Goal: Use online tool/utility

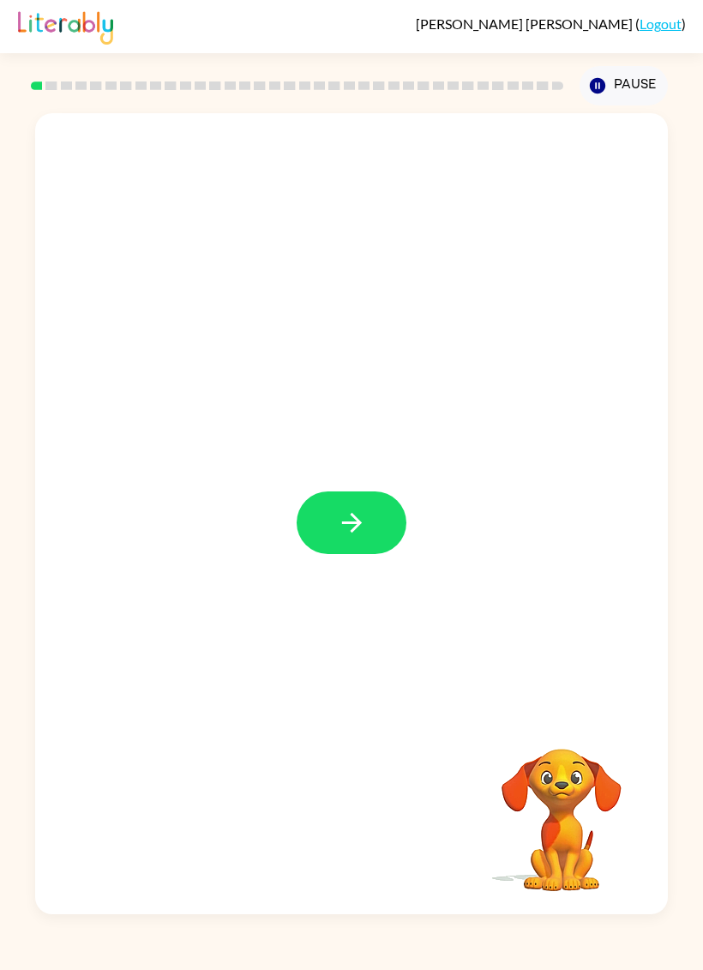
click at [354, 529] on icon "button" at bounding box center [351, 523] width 20 height 20
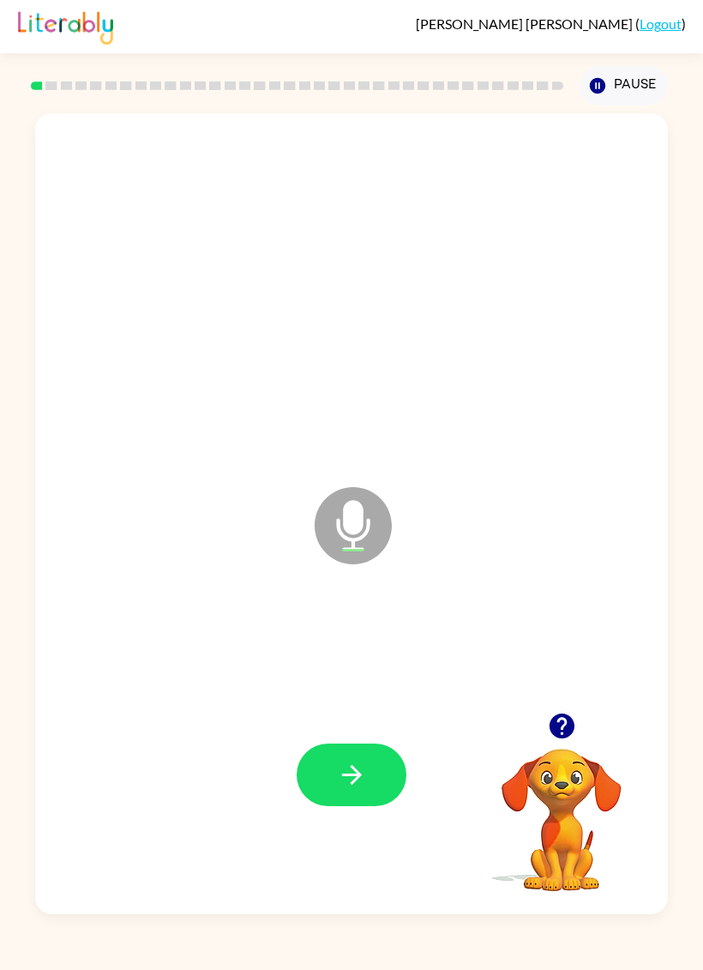
click at [373, 764] on button "button" at bounding box center [352, 775] width 110 height 63
click at [362, 784] on icon "button" at bounding box center [352, 775] width 30 height 30
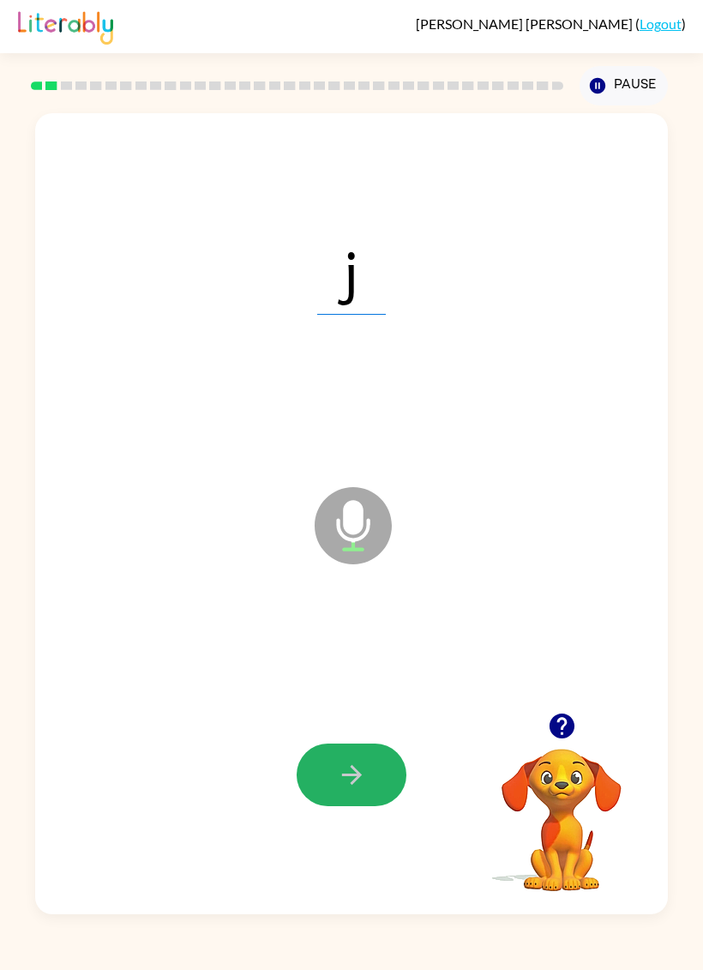
click at [354, 753] on button "button" at bounding box center [352, 775] width 110 height 63
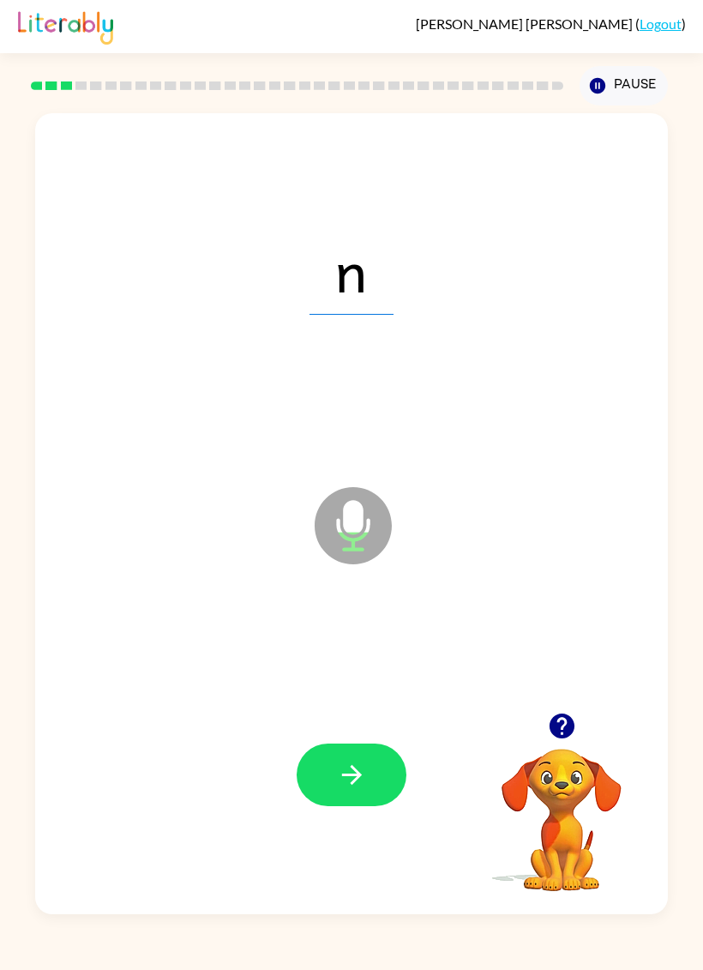
click at [363, 770] on icon "button" at bounding box center [352, 775] width 30 height 30
click at [365, 758] on button "button" at bounding box center [352, 775] width 110 height 63
click at [376, 745] on button "button" at bounding box center [352, 775] width 110 height 63
click at [367, 763] on button "button" at bounding box center [352, 775] width 110 height 63
click at [376, 772] on button "button" at bounding box center [352, 775] width 110 height 63
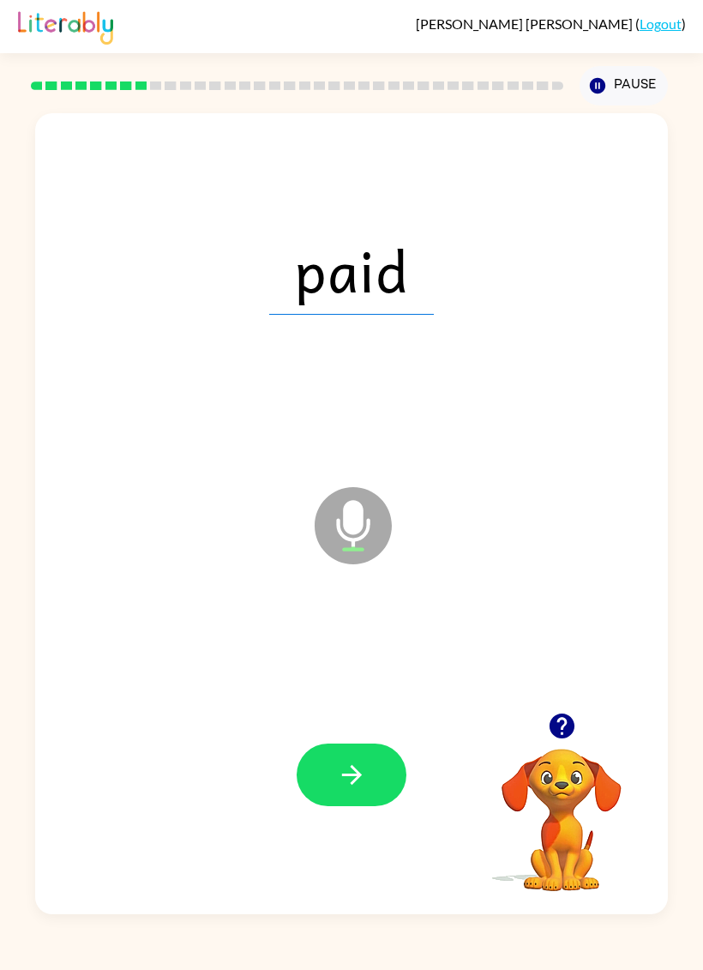
click at [360, 767] on icon "button" at bounding box center [352, 775] width 30 height 30
click at [359, 779] on icon "button" at bounding box center [351, 775] width 20 height 20
click at [386, 800] on button "button" at bounding box center [352, 775] width 110 height 63
click at [379, 717] on div at bounding box center [351, 776] width 599 height 244
click at [357, 761] on icon "button" at bounding box center [352, 775] width 30 height 30
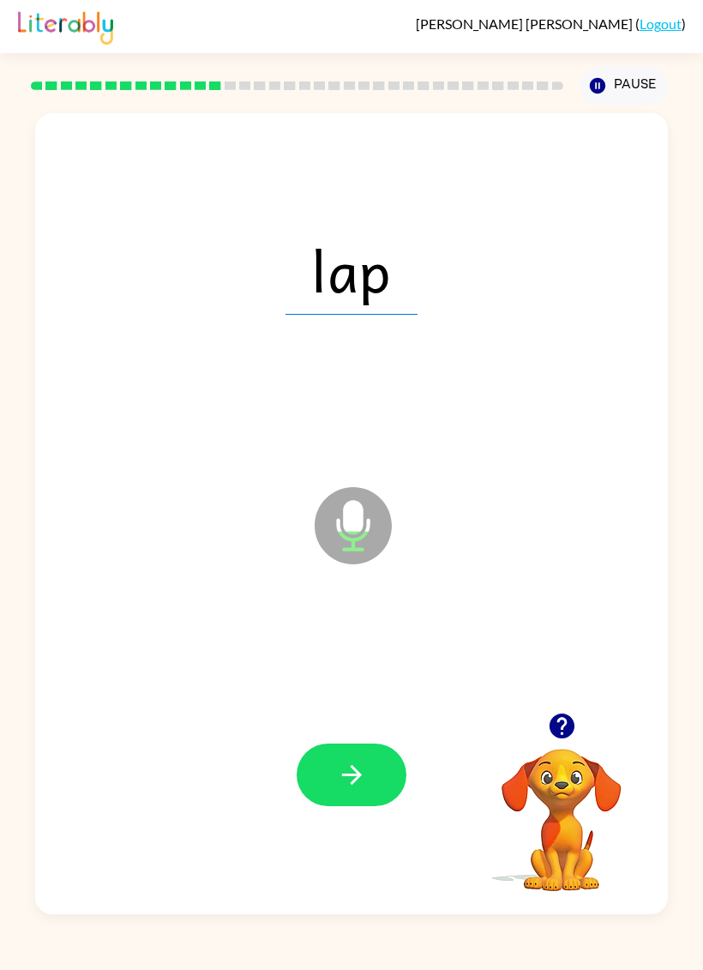
click at [365, 799] on button "button" at bounding box center [352, 775] width 110 height 63
click at [358, 777] on icon "button" at bounding box center [351, 775] width 20 height 20
click at [371, 776] on button "button" at bounding box center [352, 775] width 110 height 63
click at [332, 825] on div at bounding box center [351, 776] width 599 height 244
click at [383, 763] on button "button" at bounding box center [352, 775] width 110 height 63
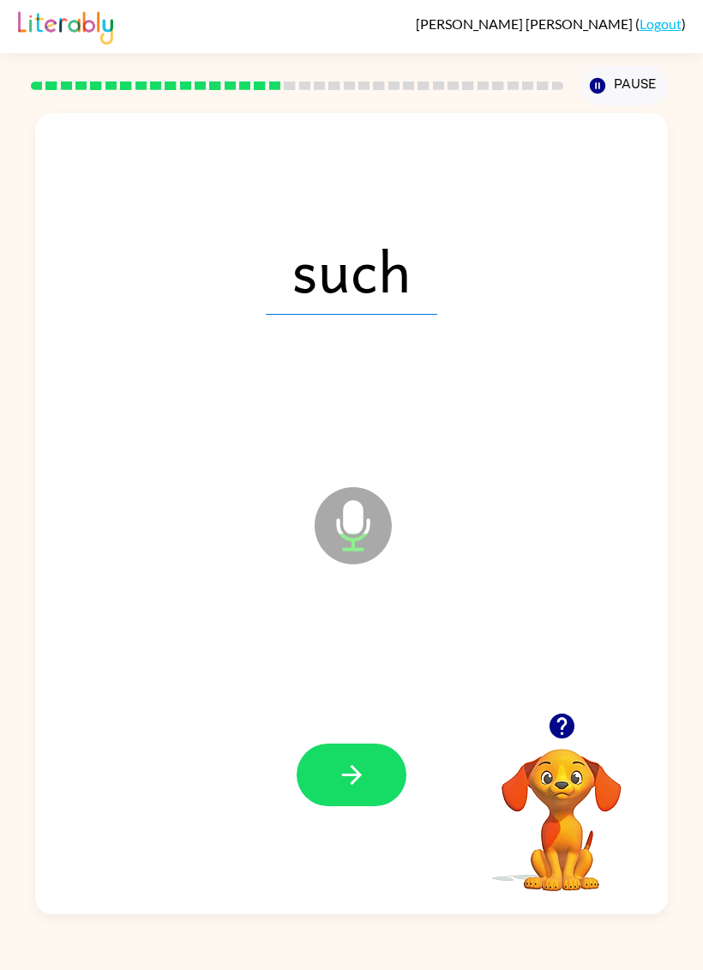
click at [327, 772] on button "button" at bounding box center [352, 775] width 110 height 63
click at [383, 766] on button "button" at bounding box center [352, 775] width 110 height 63
click at [405, 778] on button "button" at bounding box center [352, 775] width 110 height 63
click at [362, 757] on button "button" at bounding box center [352, 775] width 110 height 63
click at [382, 750] on button "button" at bounding box center [352, 775] width 110 height 63
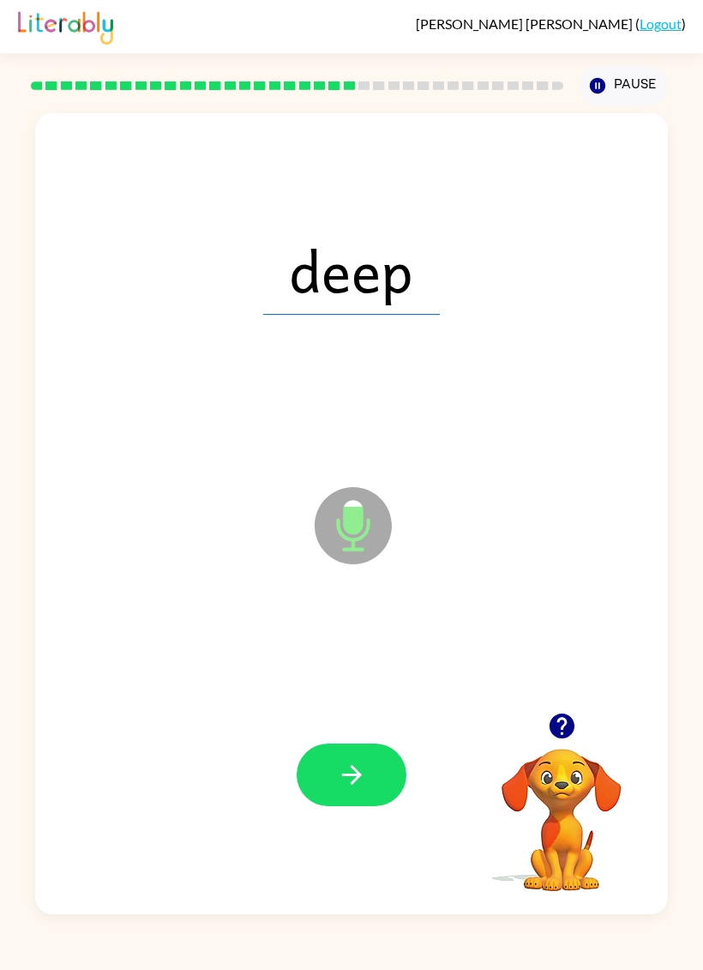
click at [346, 770] on icon "button" at bounding box center [352, 775] width 30 height 30
click at [362, 773] on icon "button" at bounding box center [352, 775] width 30 height 30
click at [372, 762] on button "button" at bounding box center [352, 775] width 110 height 63
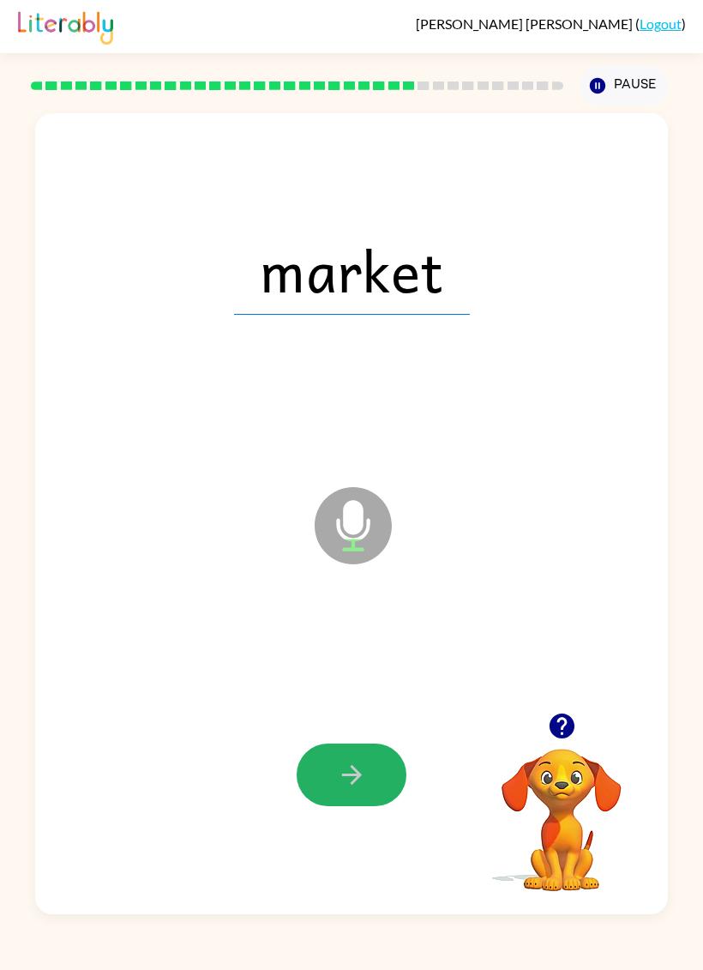
click at [348, 770] on icon "button" at bounding box center [352, 775] width 30 height 30
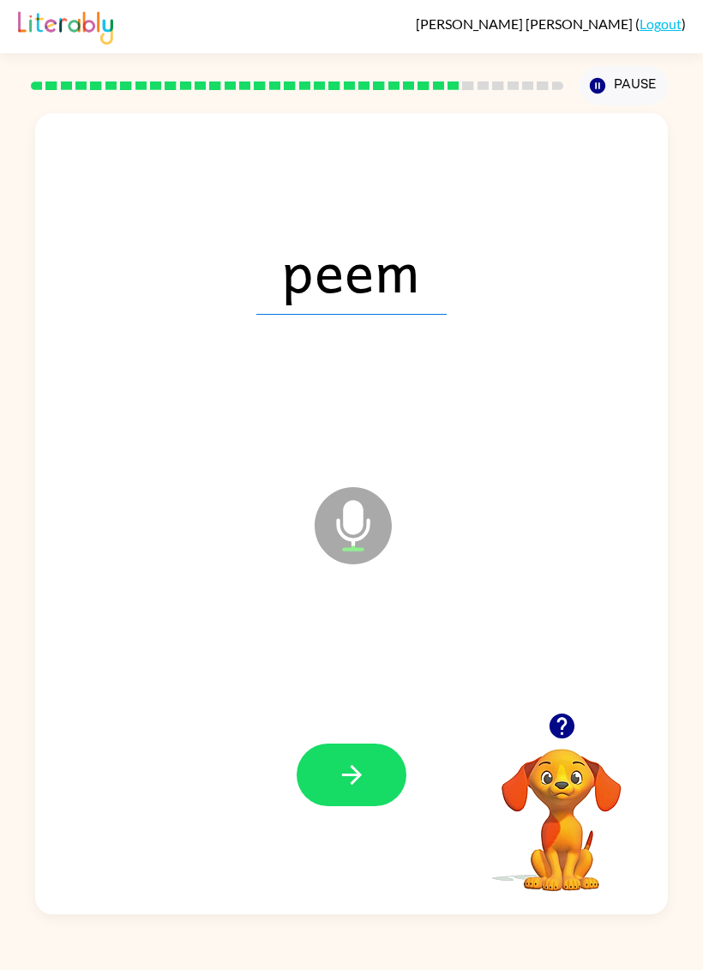
click at [352, 767] on icon "button" at bounding box center [351, 775] width 20 height 20
click at [365, 757] on button "button" at bounding box center [352, 775] width 110 height 63
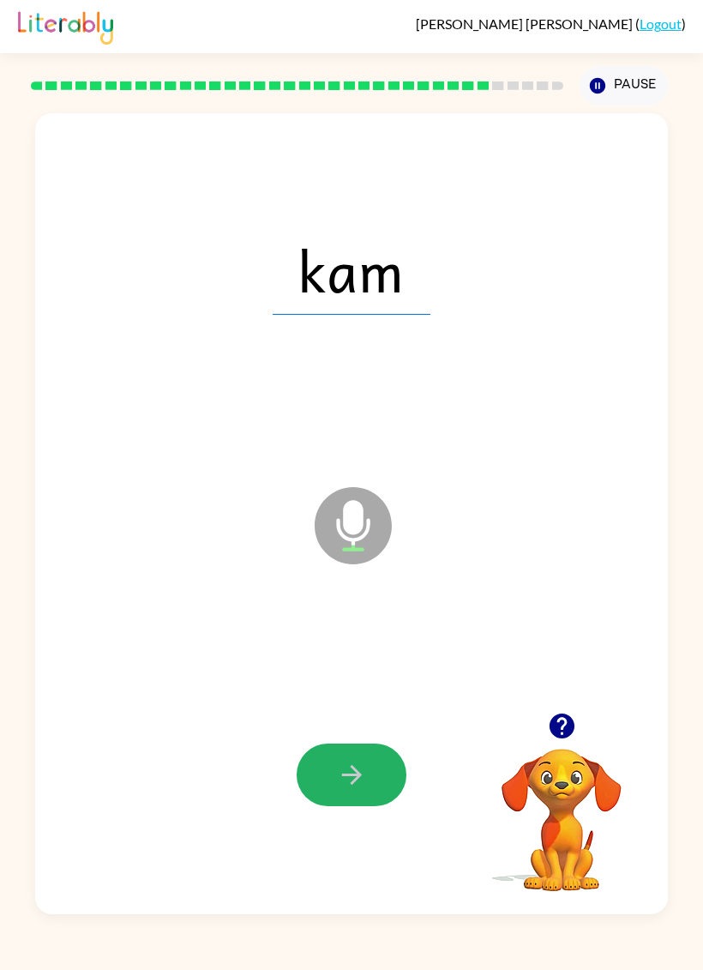
click at [342, 786] on icon "button" at bounding box center [352, 775] width 30 height 30
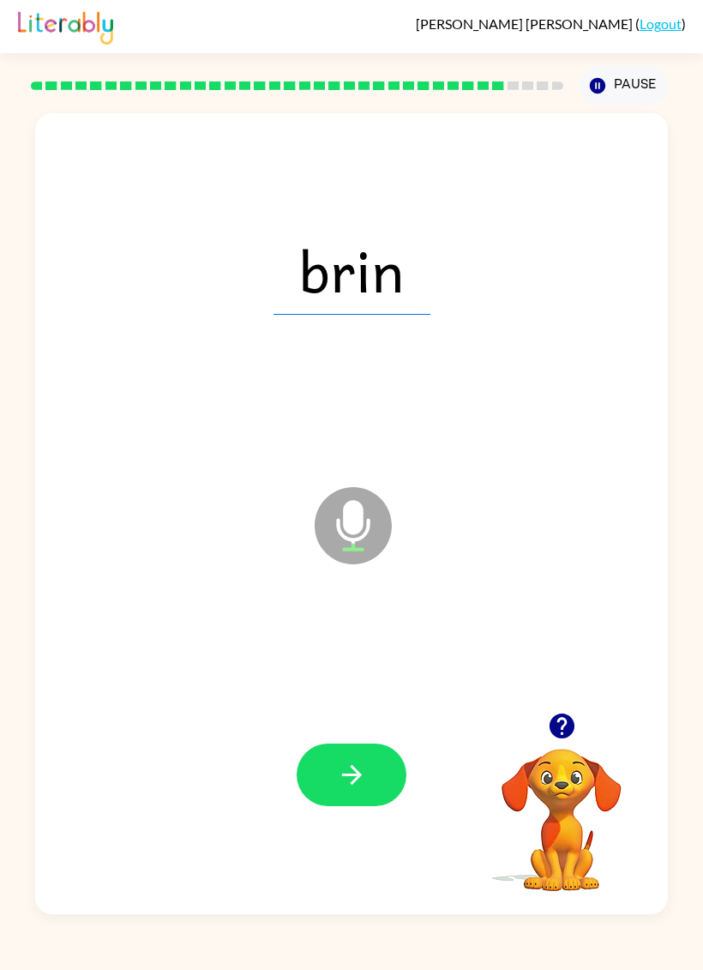
click at [372, 779] on button "button" at bounding box center [352, 775] width 110 height 63
click at [329, 782] on button "button" at bounding box center [352, 775] width 110 height 63
click at [349, 770] on icon "button" at bounding box center [352, 775] width 30 height 30
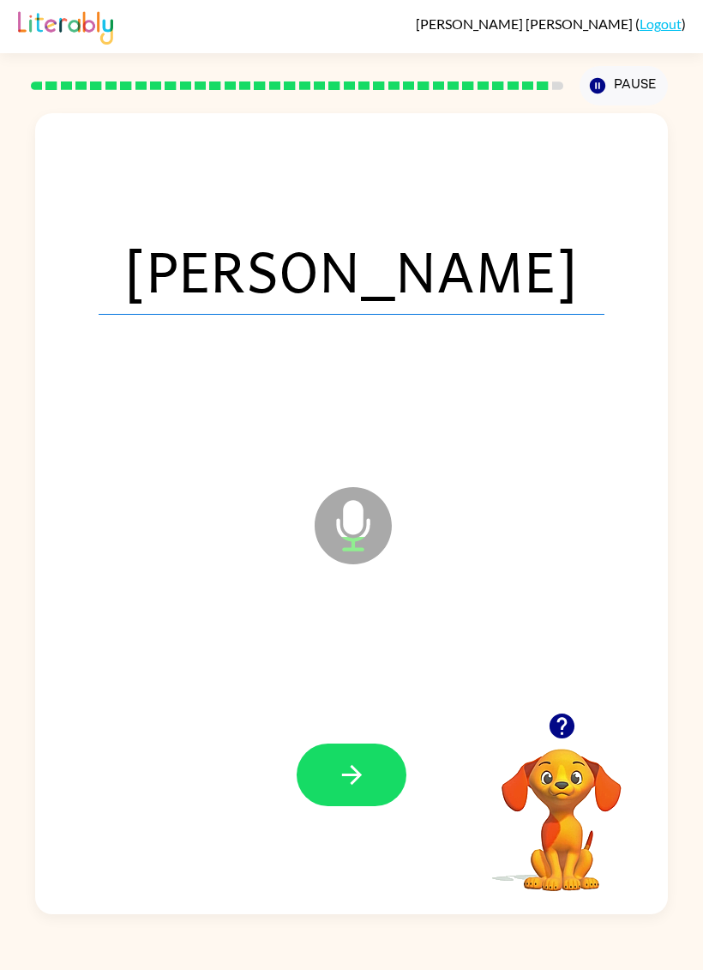
click at [390, 765] on button "button" at bounding box center [352, 775] width 110 height 63
